Goal: Task Accomplishment & Management: Manage account settings

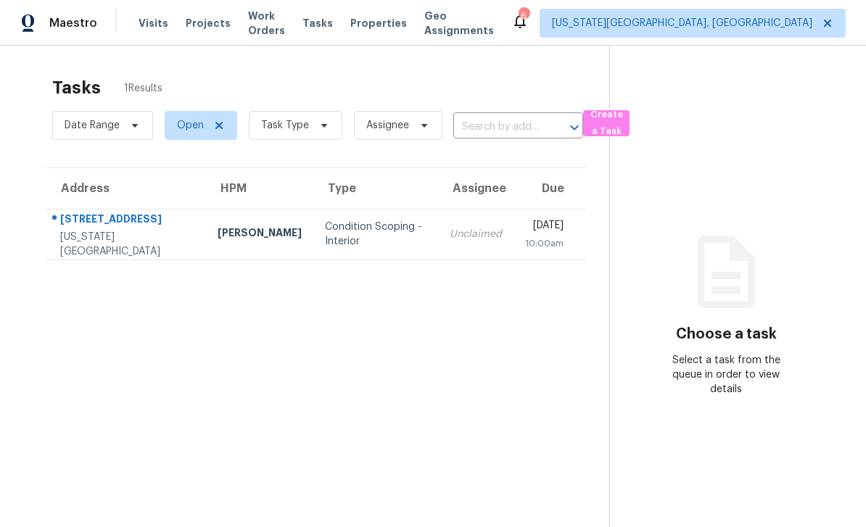
click at [407, 25] on span "Properties" at bounding box center [378, 23] width 57 height 15
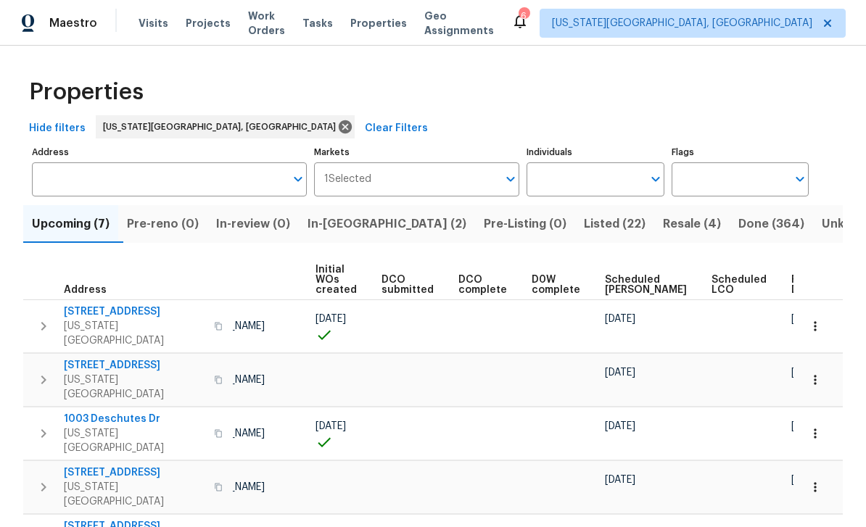
click at [795, 1] on div "Maestro Visits Projects Work Orders Tasks Properties Geo Assignments 6 Colorado…" at bounding box center [433, 23] width 866 height 46
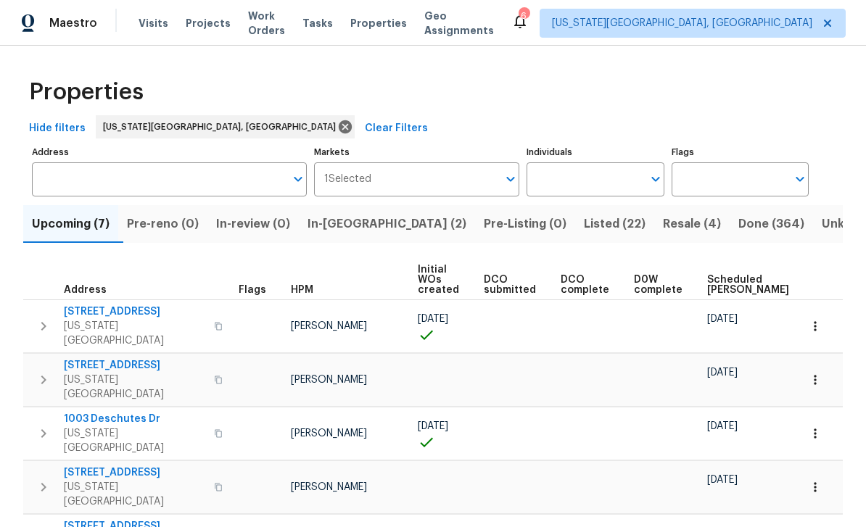
click at [282, 18] on span "Work Orders" at bounding box center [266, 23] width 37 height 29
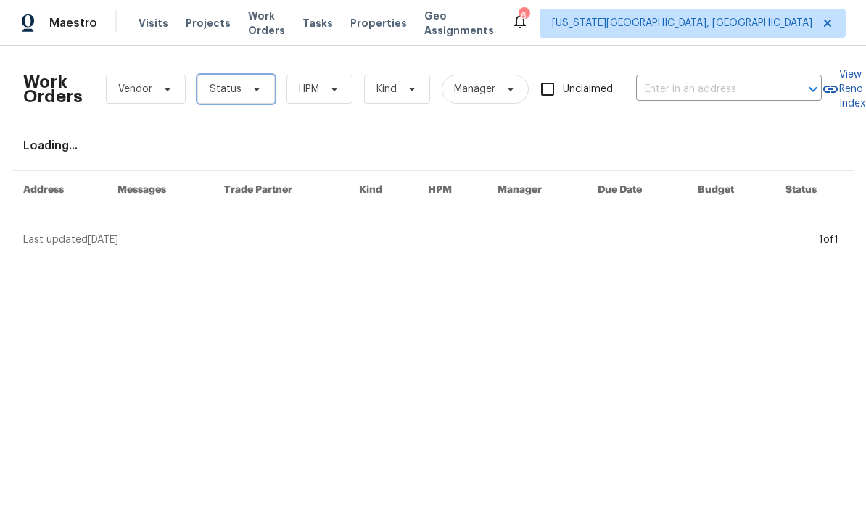
click at [270, 89] on span "Status" at bounding box center [236, 89] width 78 height 29
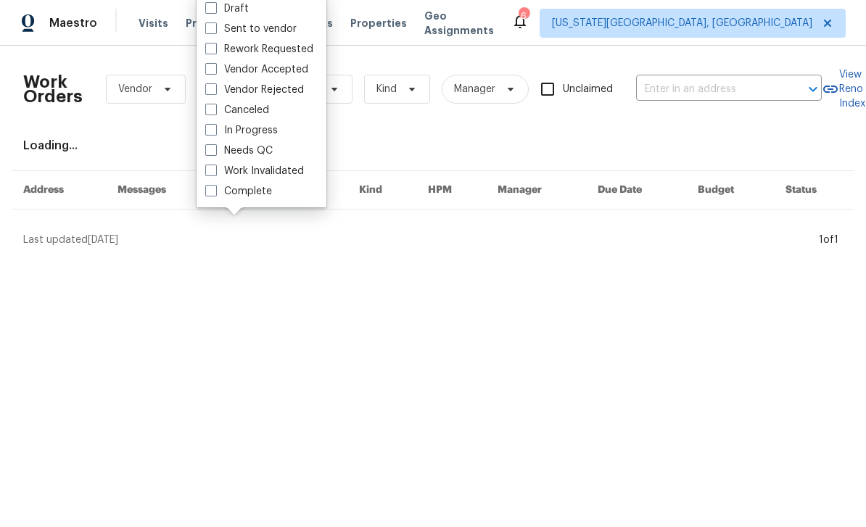
click at [212, 145] on span at bounding box center [211, 150] width 12 height 12
click at [212, 145] on input "Needs QC" at bounding box center [209, 148] width 9 height 9
checkbox input "true"
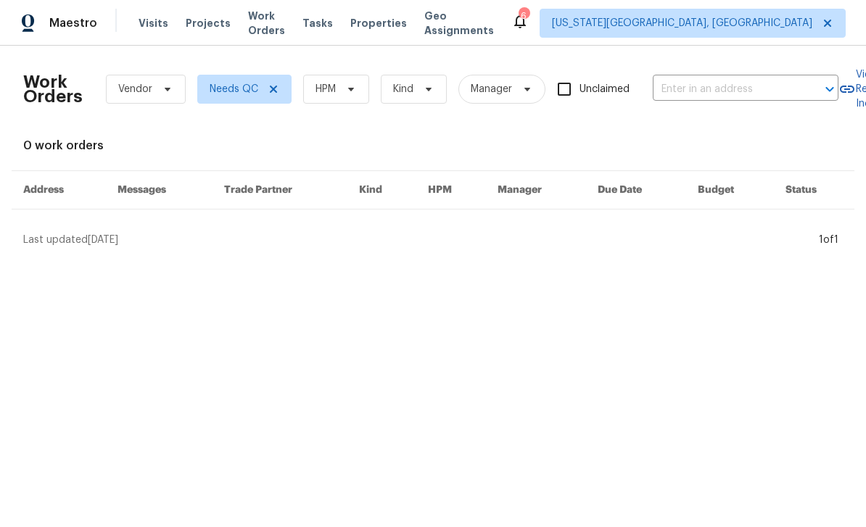
click at [333, 30] on div "Tasks" at bounding box center [317, 23] width 30 height 15
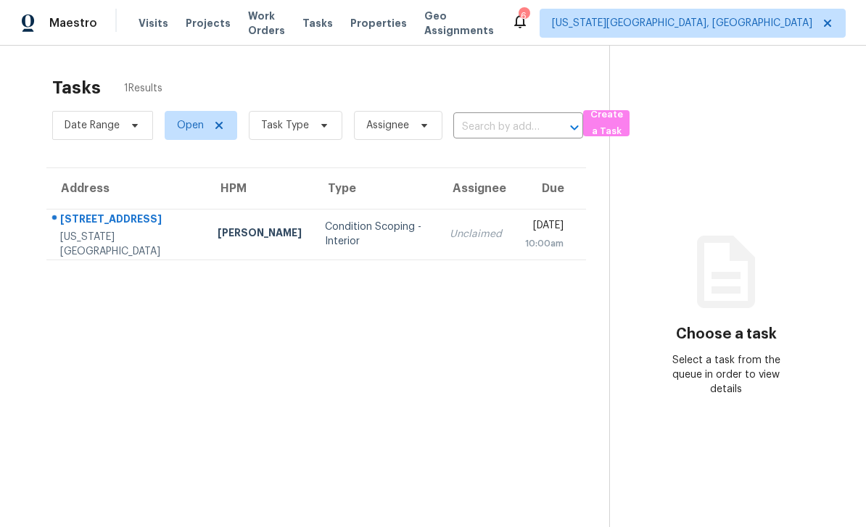
click at [395, 25] on span "Properties" at bounding box center [378, 23] width 57 height 15
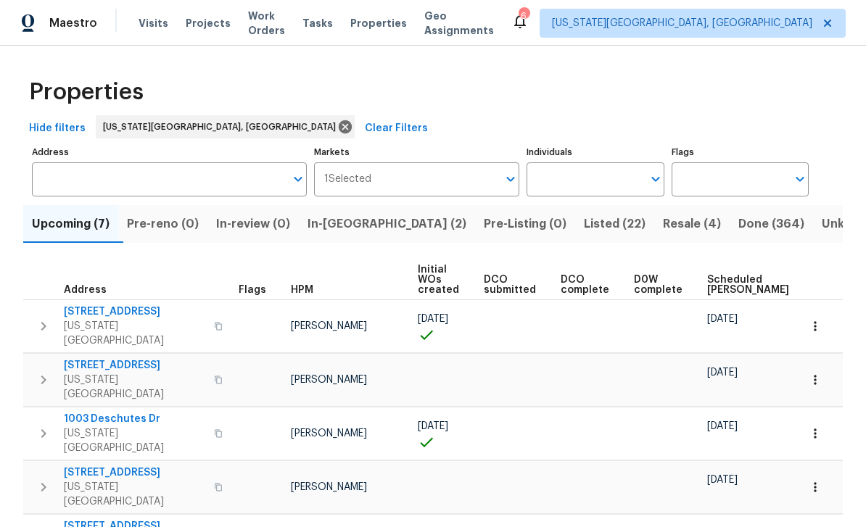
click at [584, 218] on span "Listed (22)" at bounding box center [615, 224] width 62 height 20
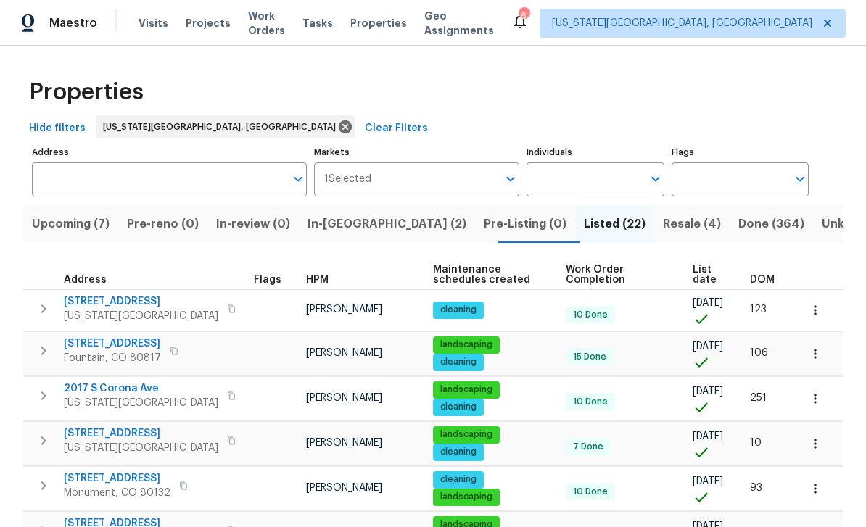
click at [141, 23] on span "Visits" at bounding box center [154, 23] width 30 height 15
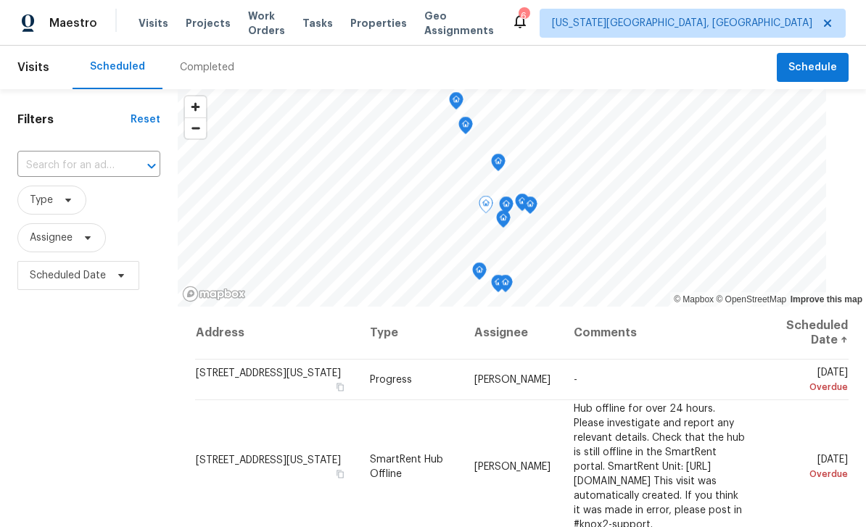
click at [0, 0] on icon at bounding box center [0, 0] width 0 height 0
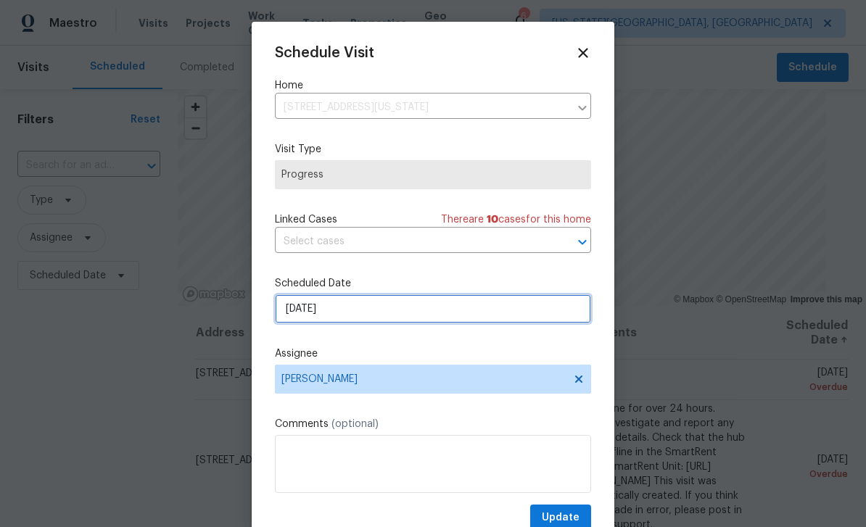
click at [365, 317] on input "[DATE]" at bounding box center [433, 308] width 316 height 29
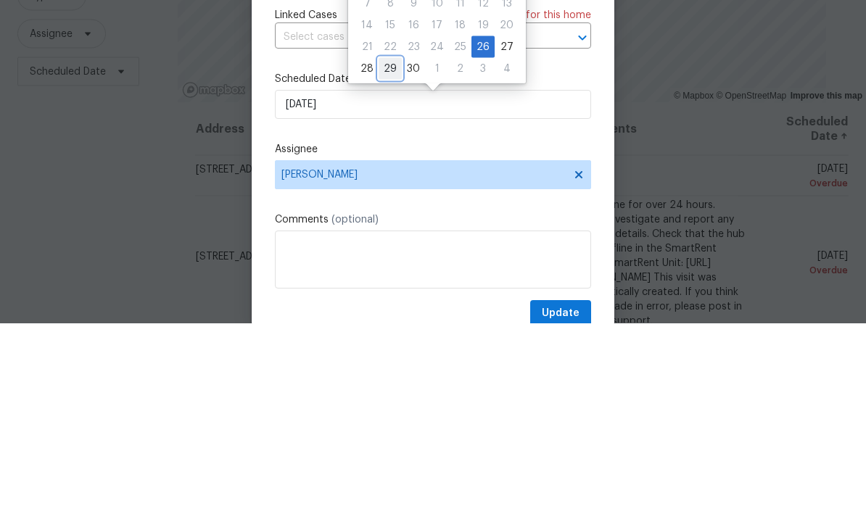
click at [391, 263] on div "29" at bounding box center [390, 273] width 23 height 20
type input "[DATE]"
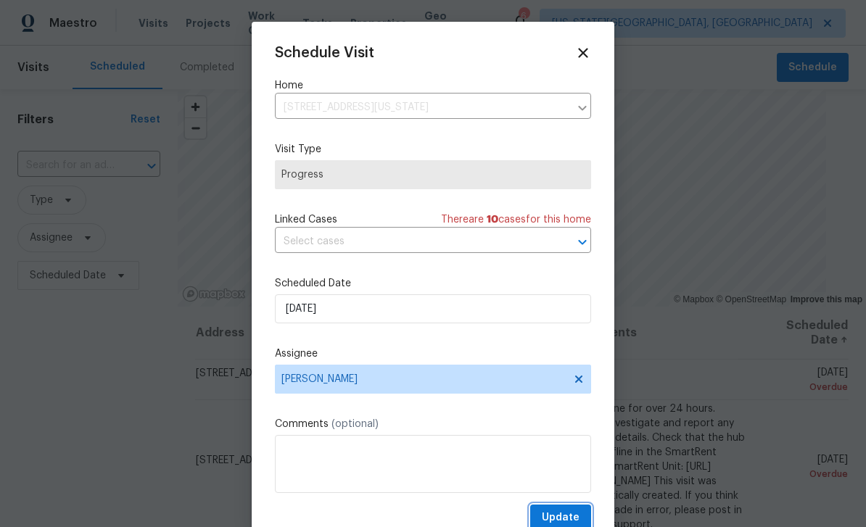
click at [582, 517] on button "Update" at bounding box center [560, 518] width 61 height 27
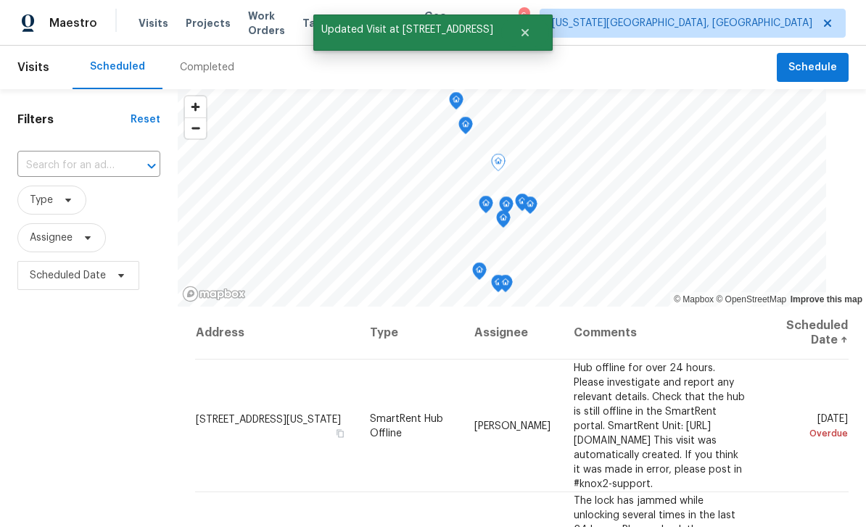
click at [0, 0] on icon at bounding box center [0, 0] width 0 height 0
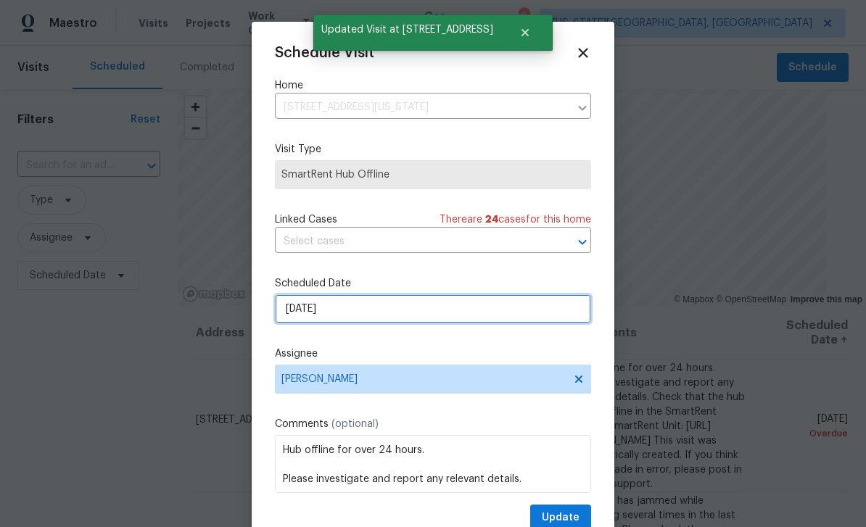
click at [365, 321] on input "[DATE]" at bounding box center [433, 308] width 316 height 29
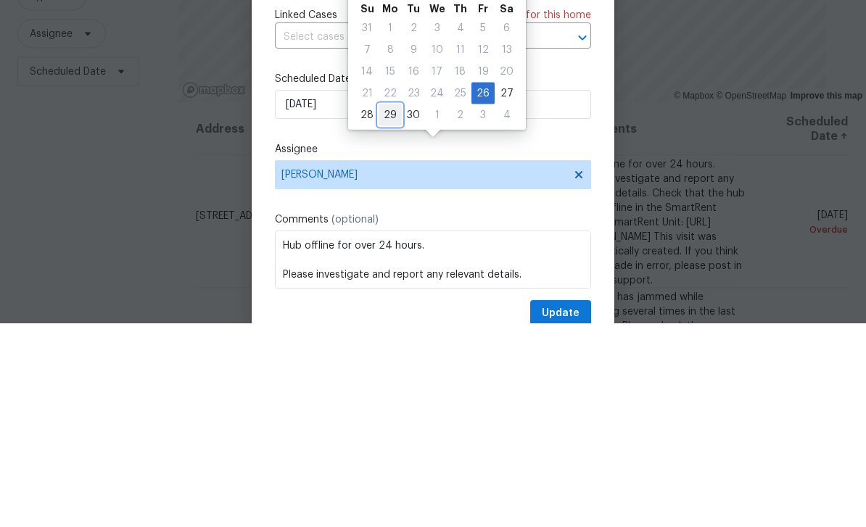
click at [393, 309] on div "29" at bounding box center [390, 319] width 23 height 20
type input "[DATE]"
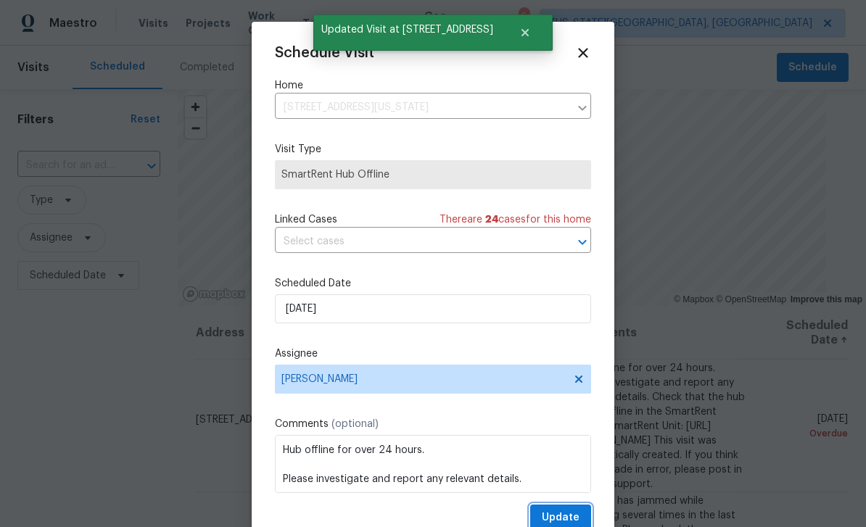
click at [589, 509] on button "Update" at bounding box center [560, 518] width 61 height 27
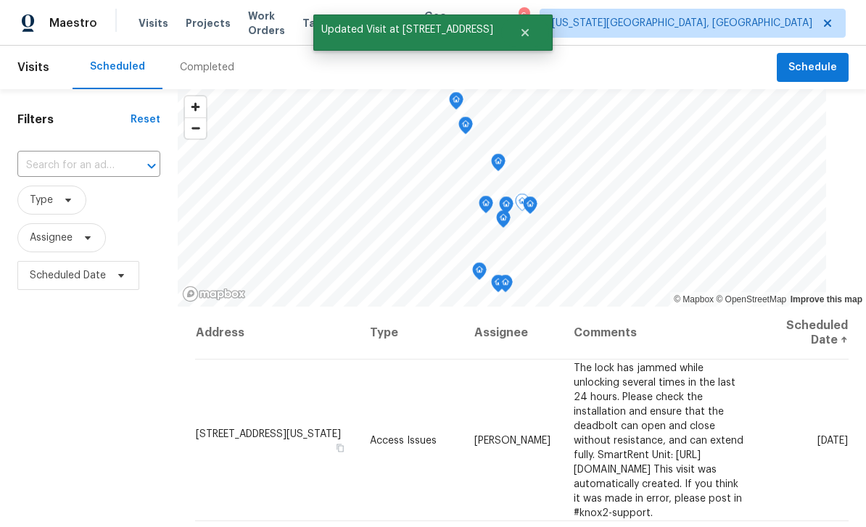
click at [0, 0] on icon at bounding box center [0, 0] width 0 height 0
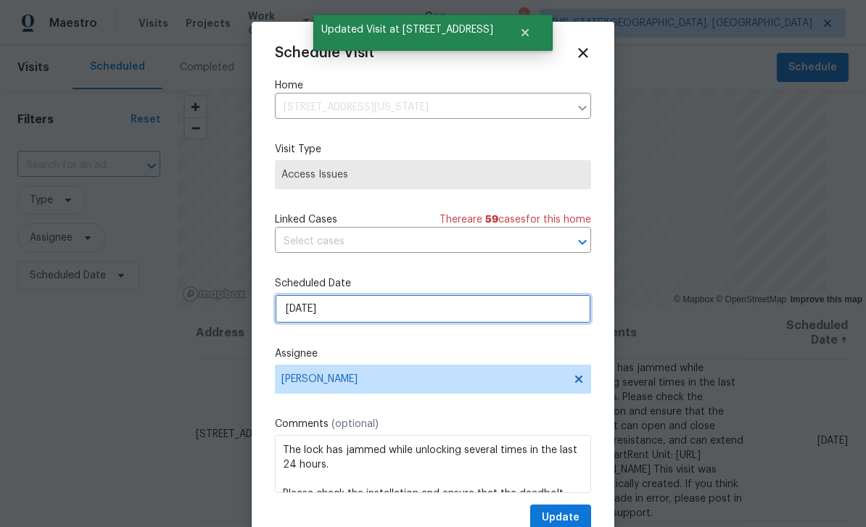
click at [379, 304] on input "[DATE]" at bounding box center [433, 308] width 316 height 29
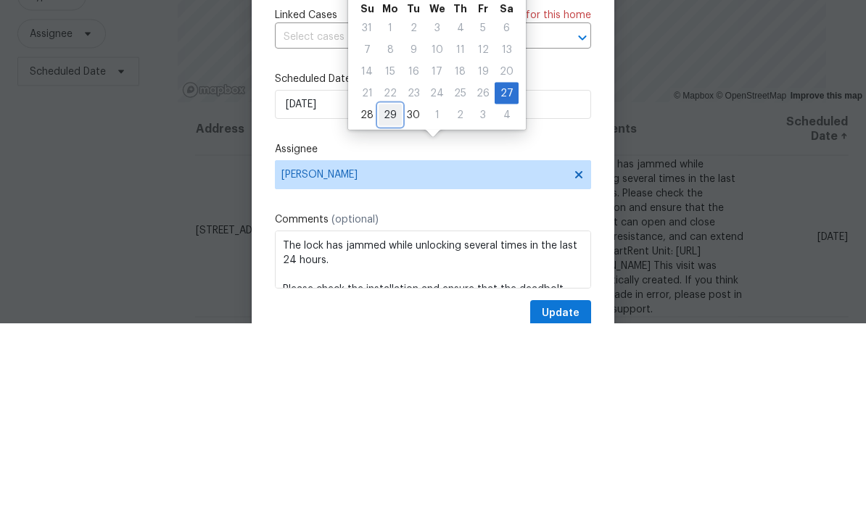
click at [392, 309] on div "29" at bounding box center [390, 319] width 23 height 20
type input "[DATE]"
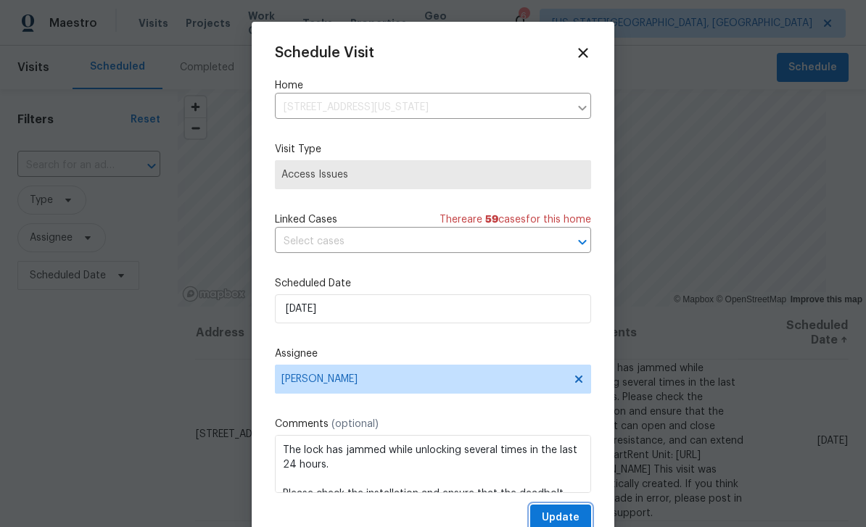
click at [572, 509] on button "Update" at bounding box center [560, 518] width 61 height 27
